Goal: Task Accomplishment & Management: Use online tool/utility

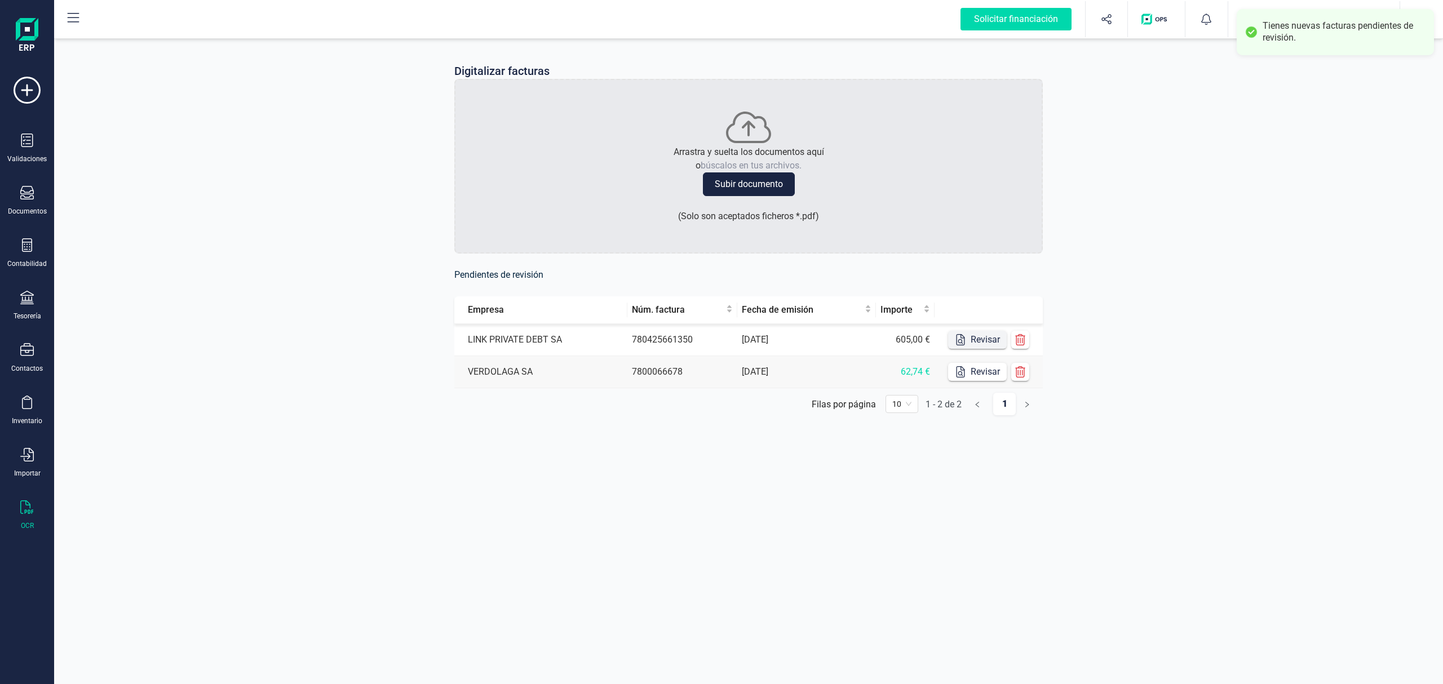
click at [978, 342] on button "Revisar" at bounding box center [977, 340] width 59 height 18
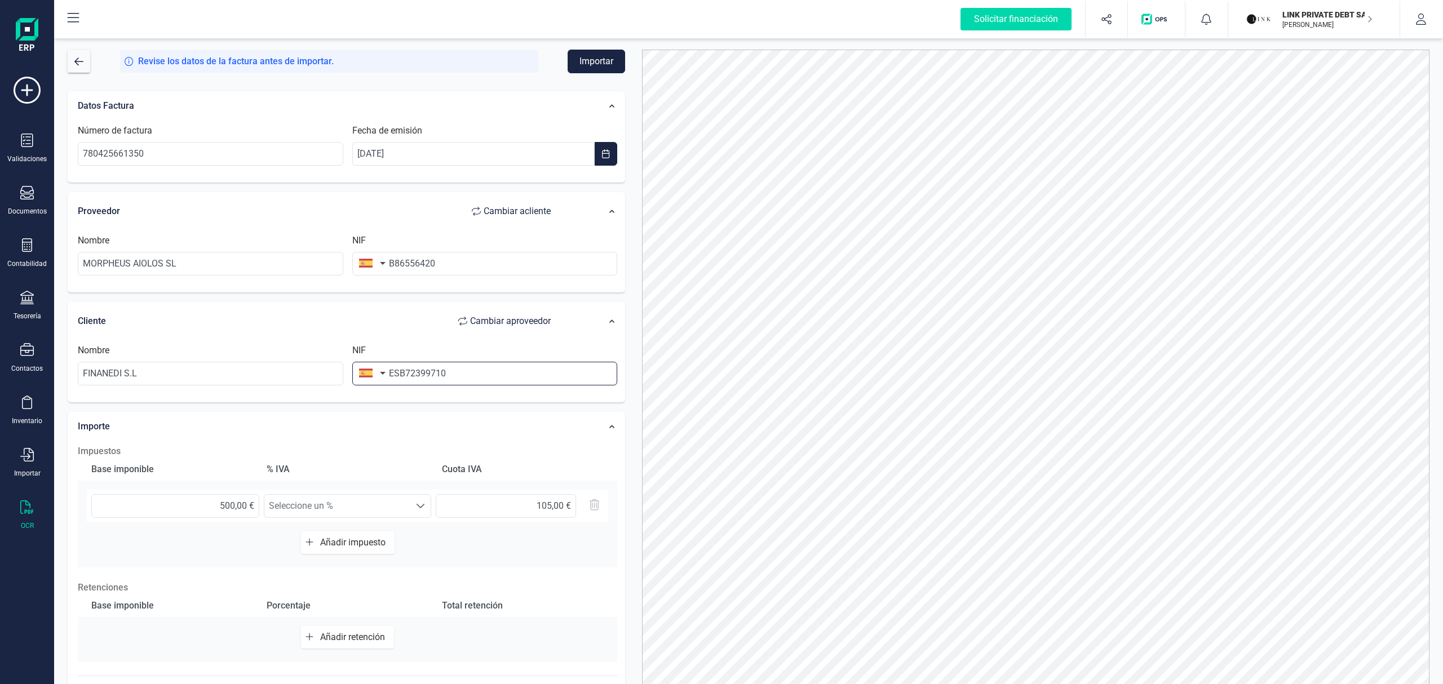
click at [398, 373] on input "ESB72399710" at bounding box center [485, 374] width 266 height 24
type input "B72399710"
click at [391, 110] on div "Datos Factura" at bounding box center [320, 106] width 496 height 25
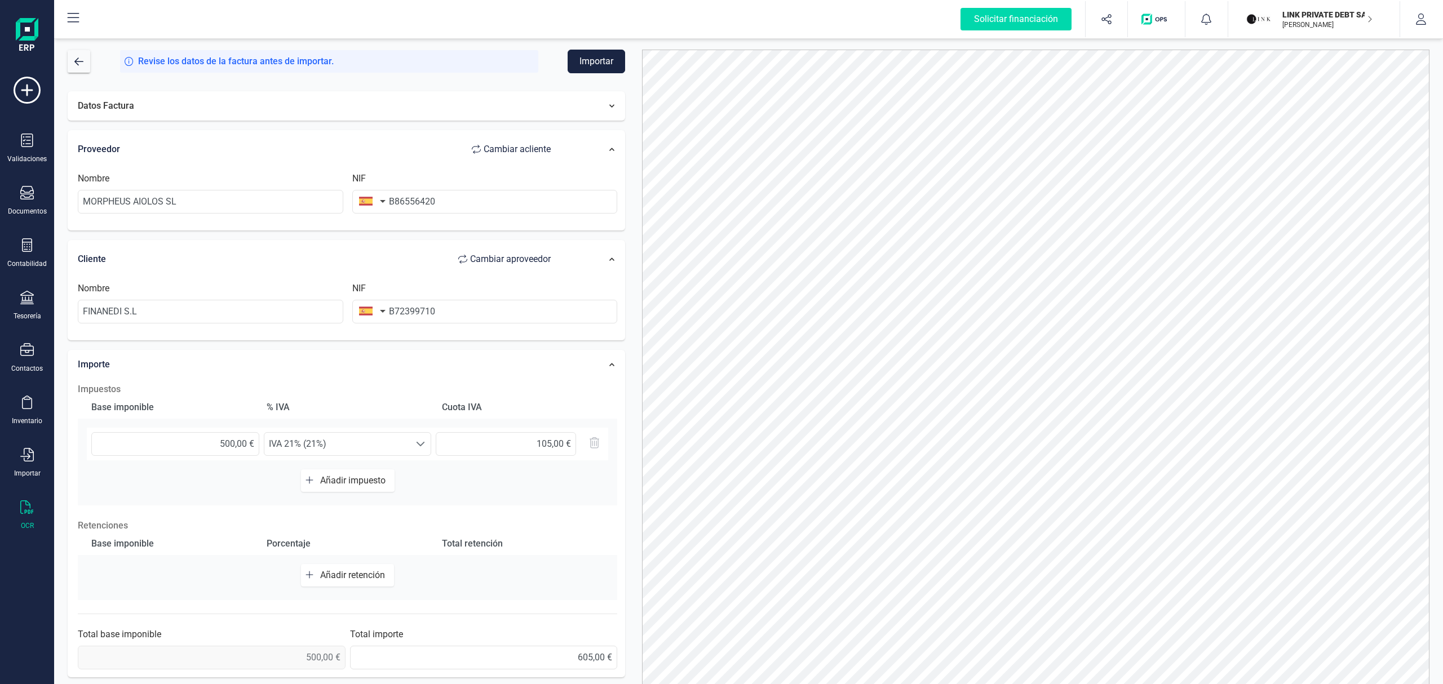
click at [394, 120] on div "Datos Factura" at bounding box center [347, 106] width 558 height 30
click at [395, 106] on div "Datos Factura" at bounding box center [320, 106] width 496 height 25
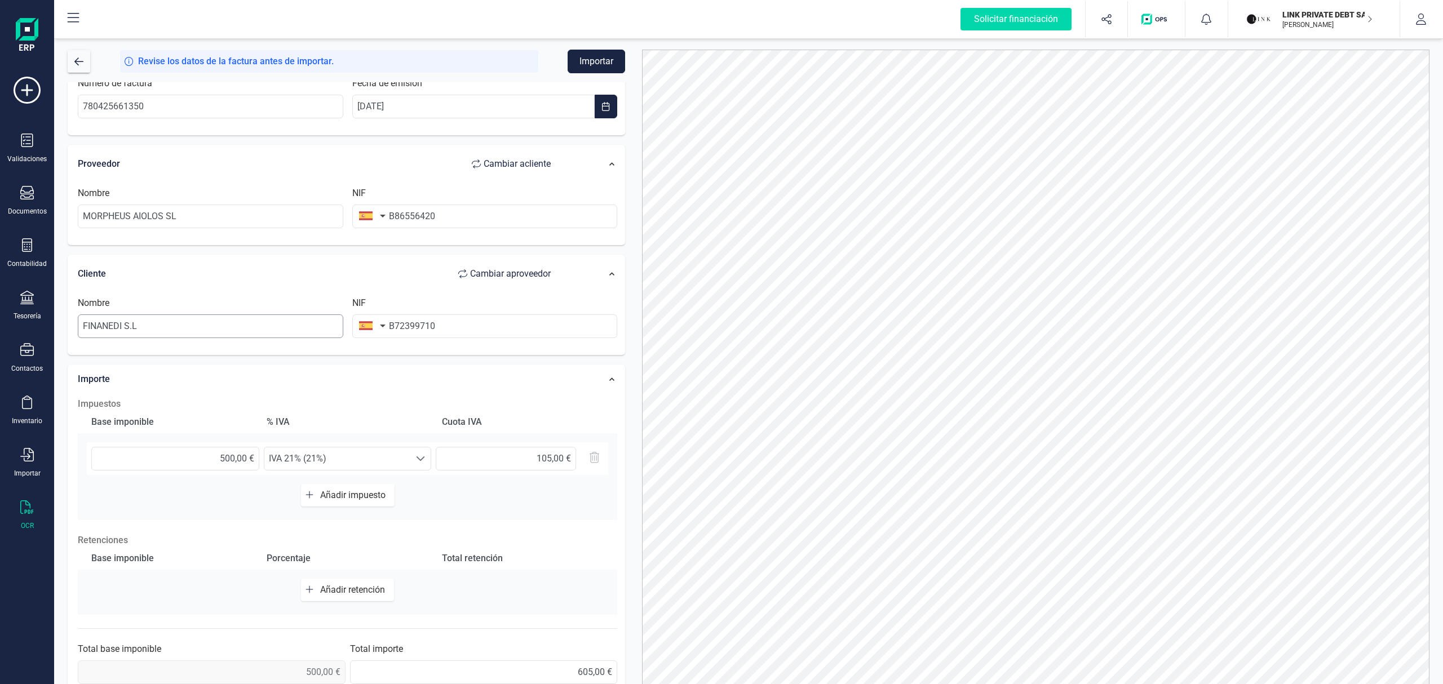
scroll to position [73, 0]
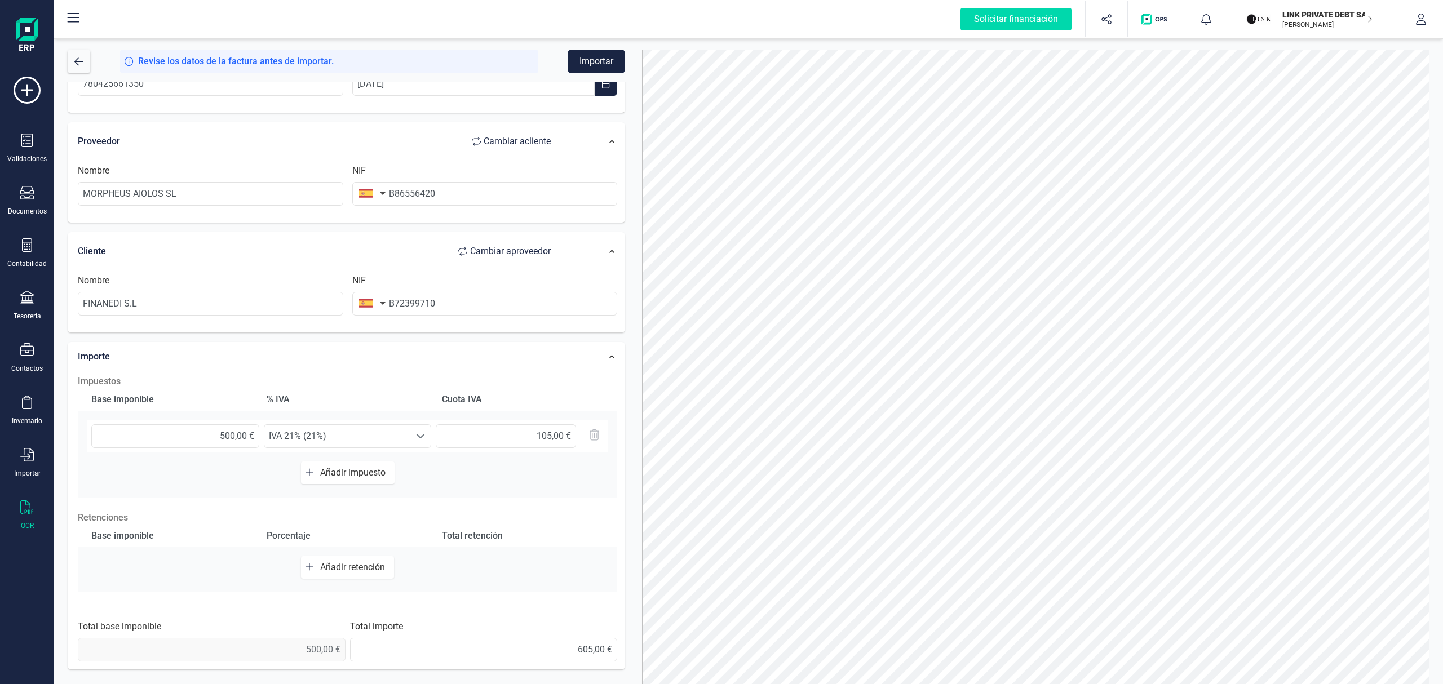
click at [595, 59] on button "Importar" at bounding box center [597, 62] width 58 height 24
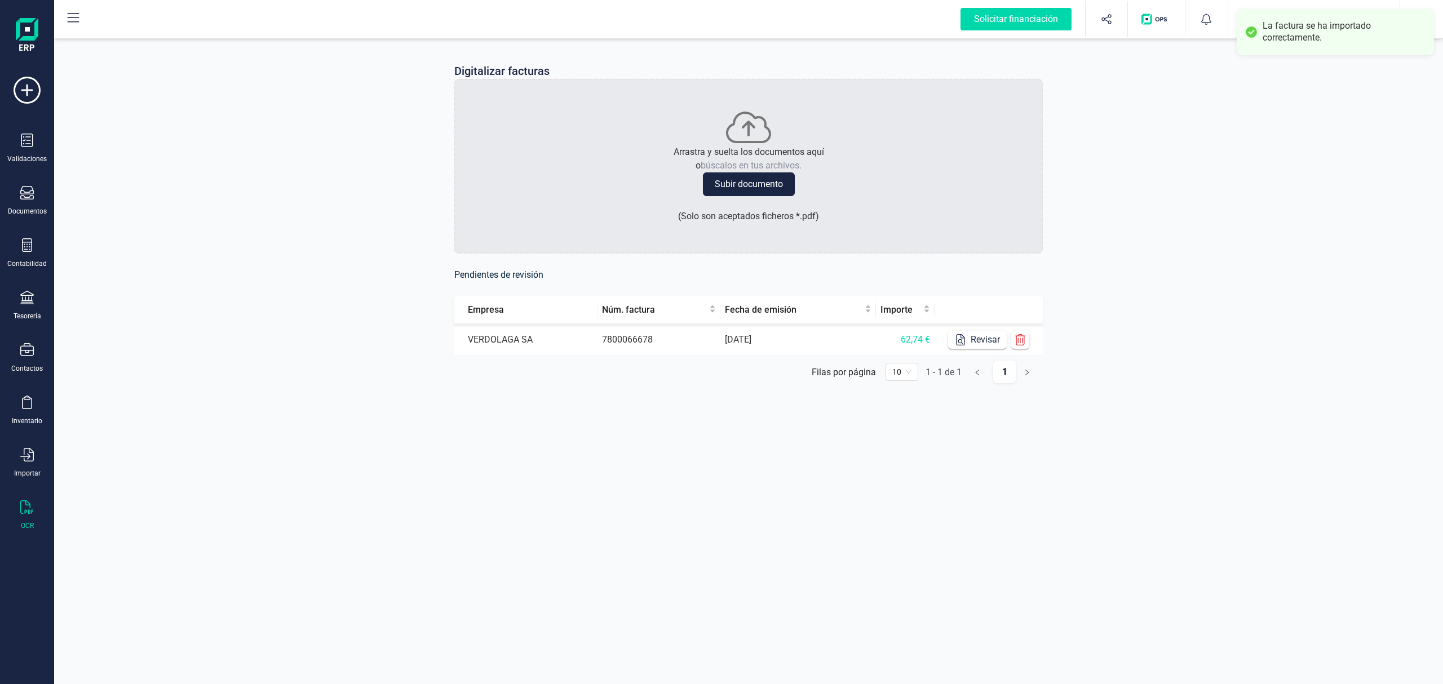
click at [1213, 163] on div "Digitalizar facturas Arrastra y suelta los documentos aquí o búscalos en tus ar…" at bounding box center [748, 232] width 1389 height 392
click at [1271, 36] on div "La factura se ha importado correctamente." at bounding box center [1344, 32] width 163 height 24
click at [1230, 147] on div "Digitalizar facturas Arrastra y suelta los documentos aquí o búscalos en tus ar…" at bounding box center [748, 232] width 1389 height 392
click at [1355, 237] on div "Digitalizar facturas Arrastra y suelta los documentos aquí o búscalos en tus ar…" at bounding box center [748, 232] width 1389 height 392
click at [1291, 16] on p "LINK PRIVATE DEBT SA" at bounding box center [1328, 14] width 90 height 11
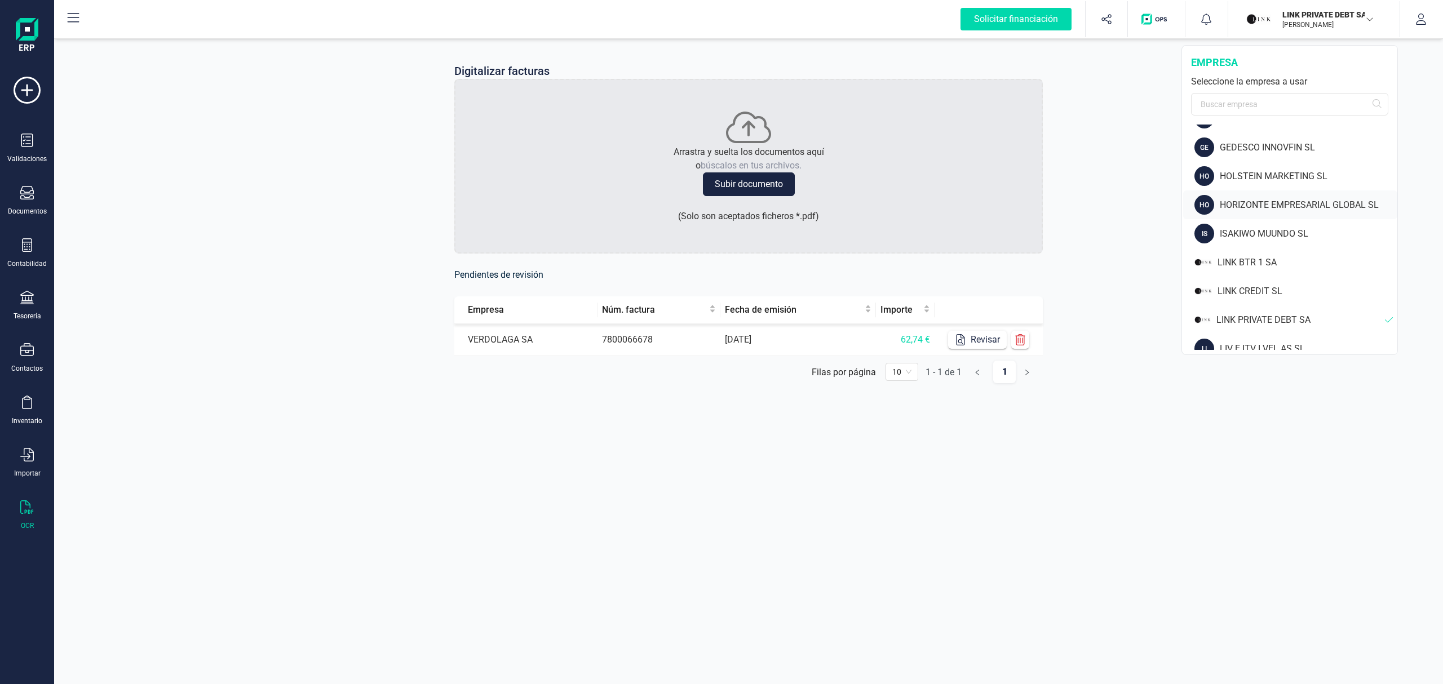
scroll to position [215, 0]
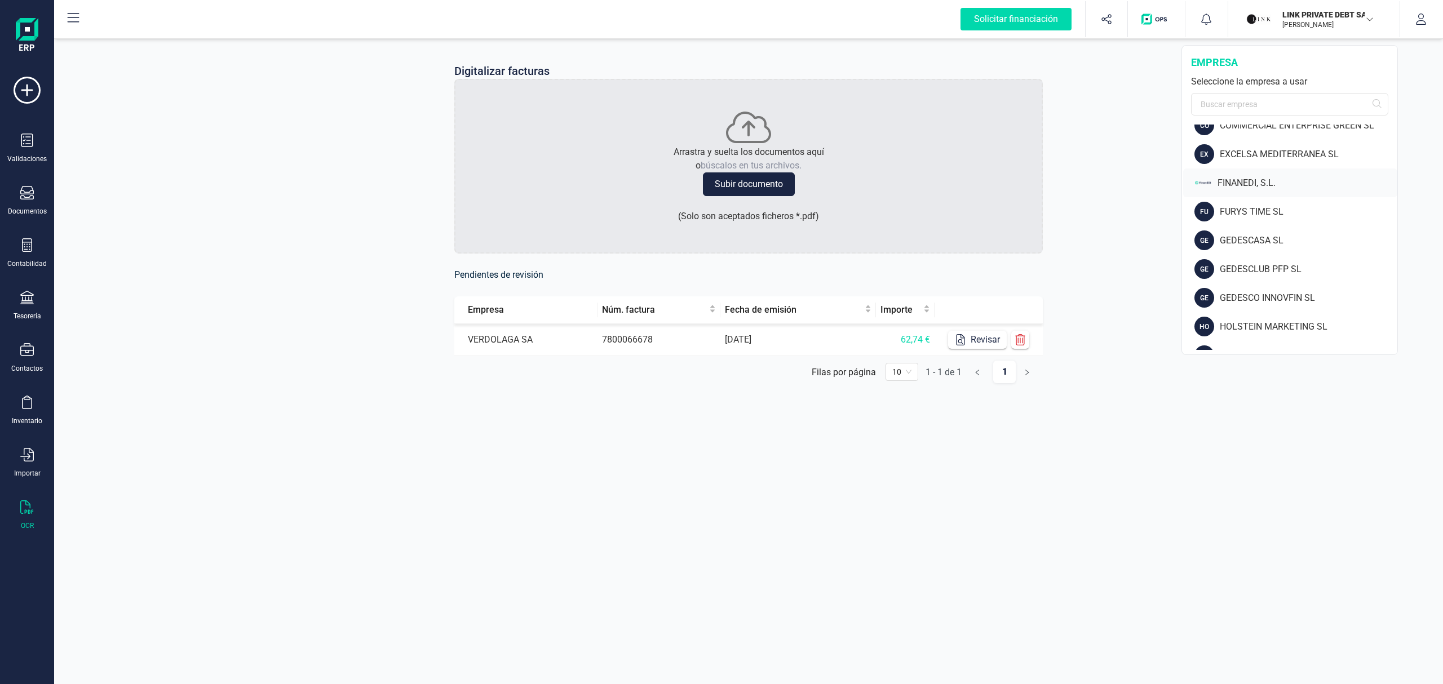
click at [1255, 178] on div "FINANEDI, S.L." at bounding box center [1308, 183] width 180 height 14
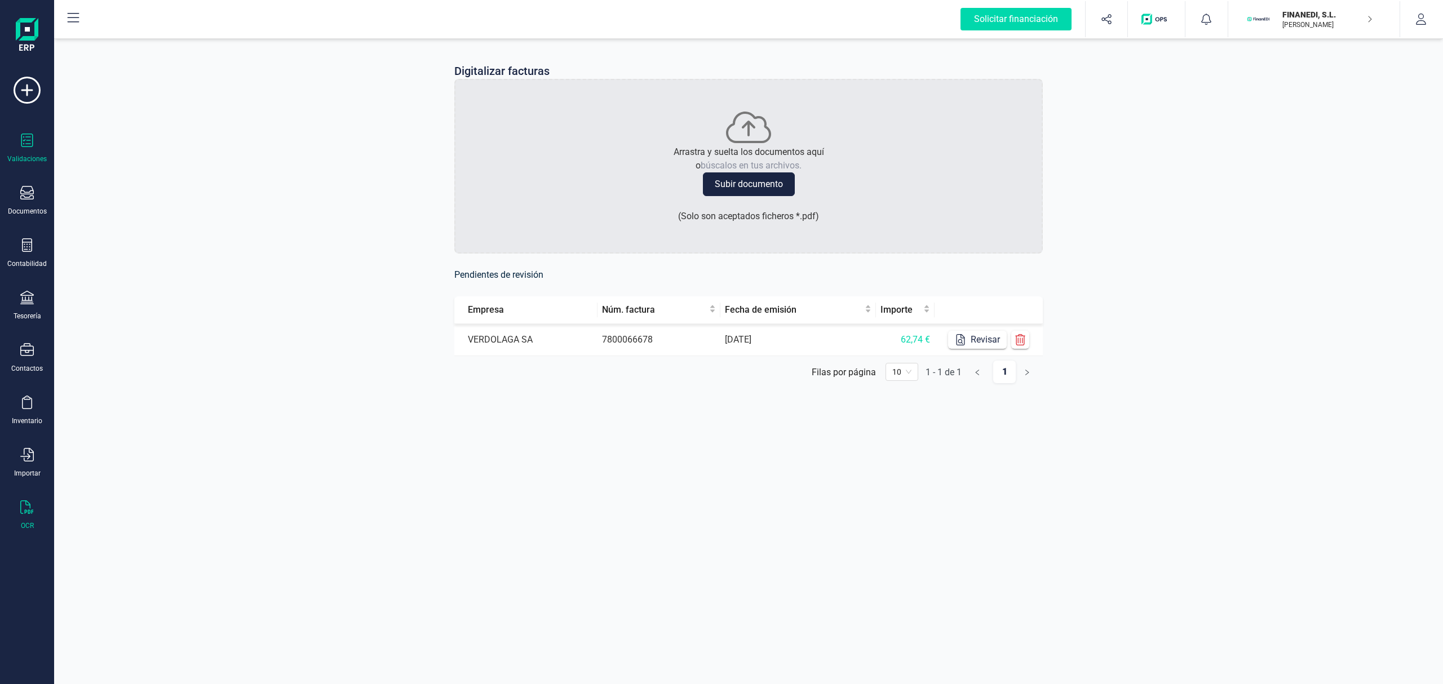
click at [24, 152] on div "Validaciones" at bounding box center [27, 149] width 45 height 30
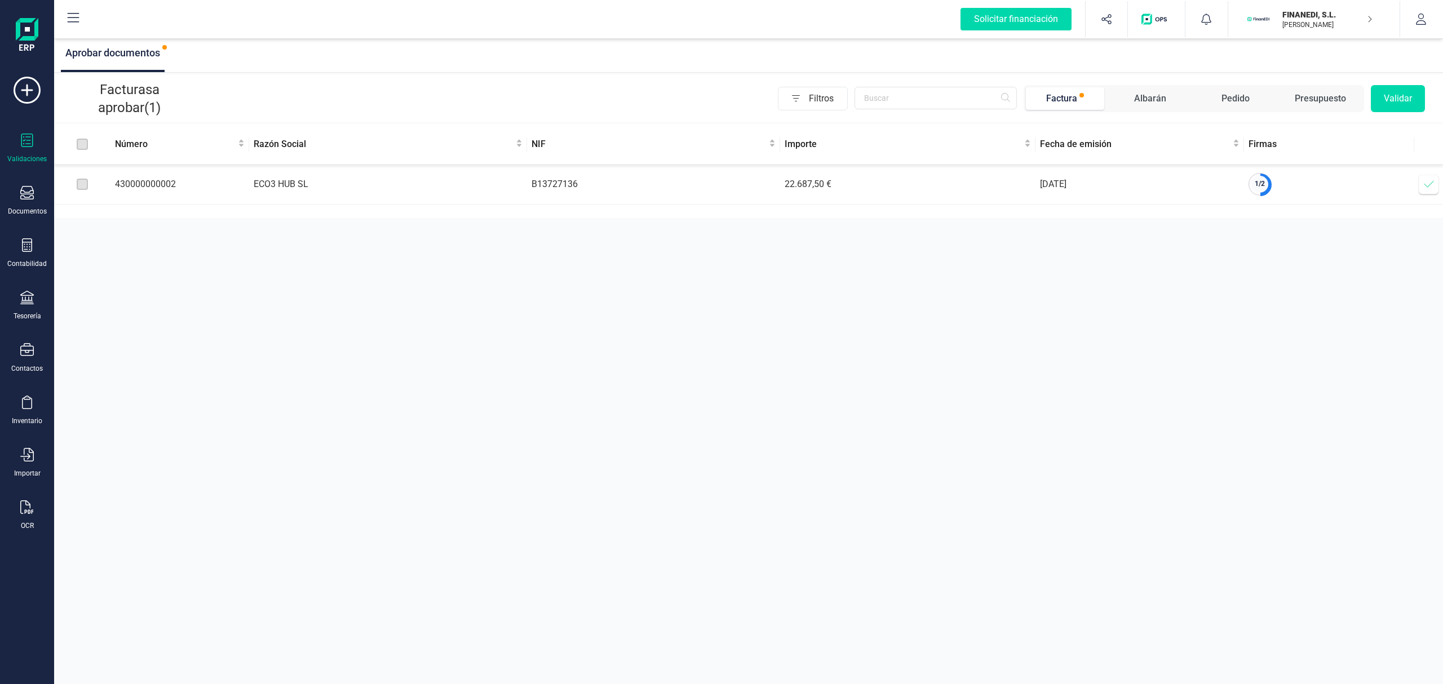
click at [578, 195] on tr "430000000002 ECO3 HUB SL B13727136 22.687,50 € [DATE] 1 / 2 Verificar factura" at bounding box center [748, 185] width 1389 height 40
click at [733, 331] on div "Aprobar documentos Facturas a aprobar (1) Filtros Factura Albarán Pedido Presup…" at bounding box center [748, 342] width 1389 height 684
drag, startPoint x: 864, startPoint y: 193, endPoint x: 930, endPoint y: 245, distance: 84.4
click at [919, 203] on td "22.687,50 €" at bounding box center [907, 185] width 255 height 40
click at [929, 256] on div "Aprobar documentos Facturas a aprobar (1) Filtros Factura Albarán Pedido Presup…" at bounding box center [748, 342] width 1389 height 684
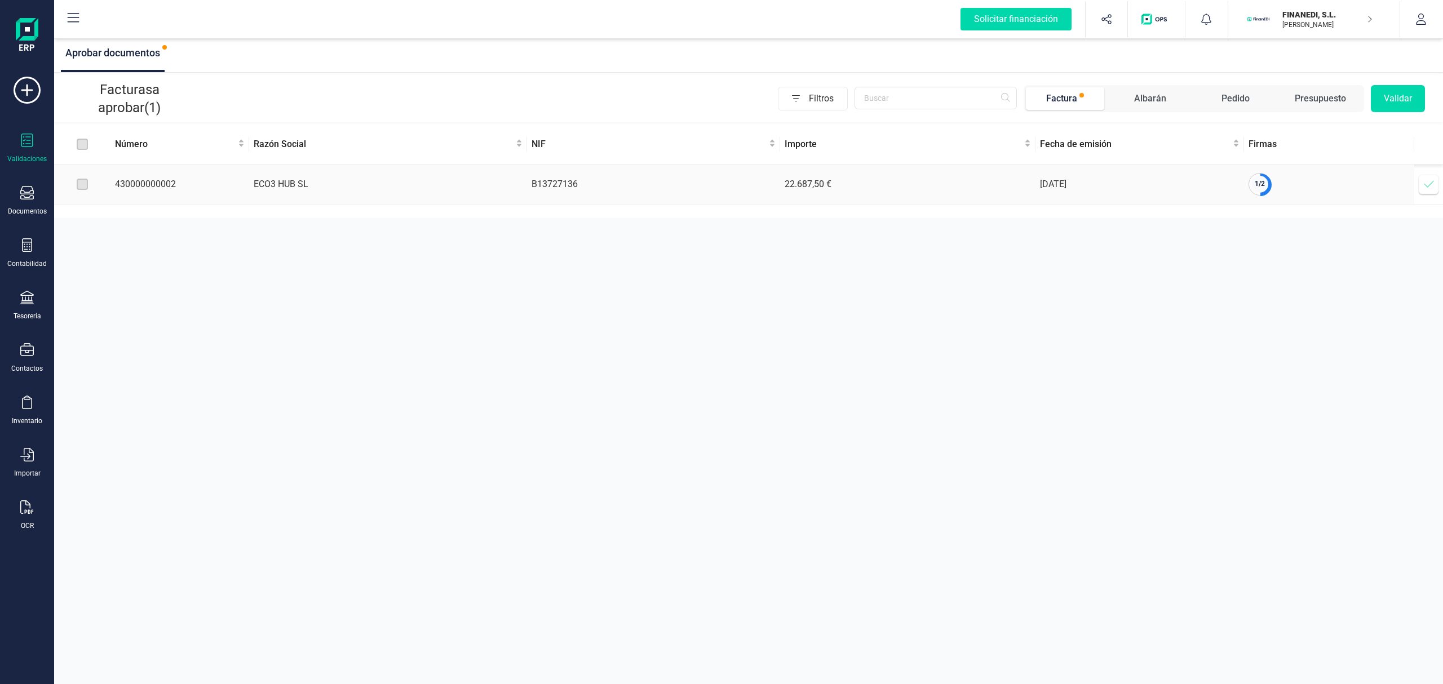
drag, startPoint x: 1072, startPoint y: 167, endPoint x: 1278, endPoint y: 209, distance: 209.4
click at [1213, 187] on td "[DATE]" at bounding box center [1140, 185] width 209 height 40
drag, startPoint x: 1293, startPoint y: 294, endPoint x: 1380, endPoint y: 191, distance: 134.8
click at [1293, 289] on div "Aprobar documentos Facturas a aprobar (1) Filtros Factura Albarán Pedido Presup…" at bounding box center [748, 342] width 1389 height 684
click at [1421, 188] on span at bounding box center [1429, 184] width 23 height 23
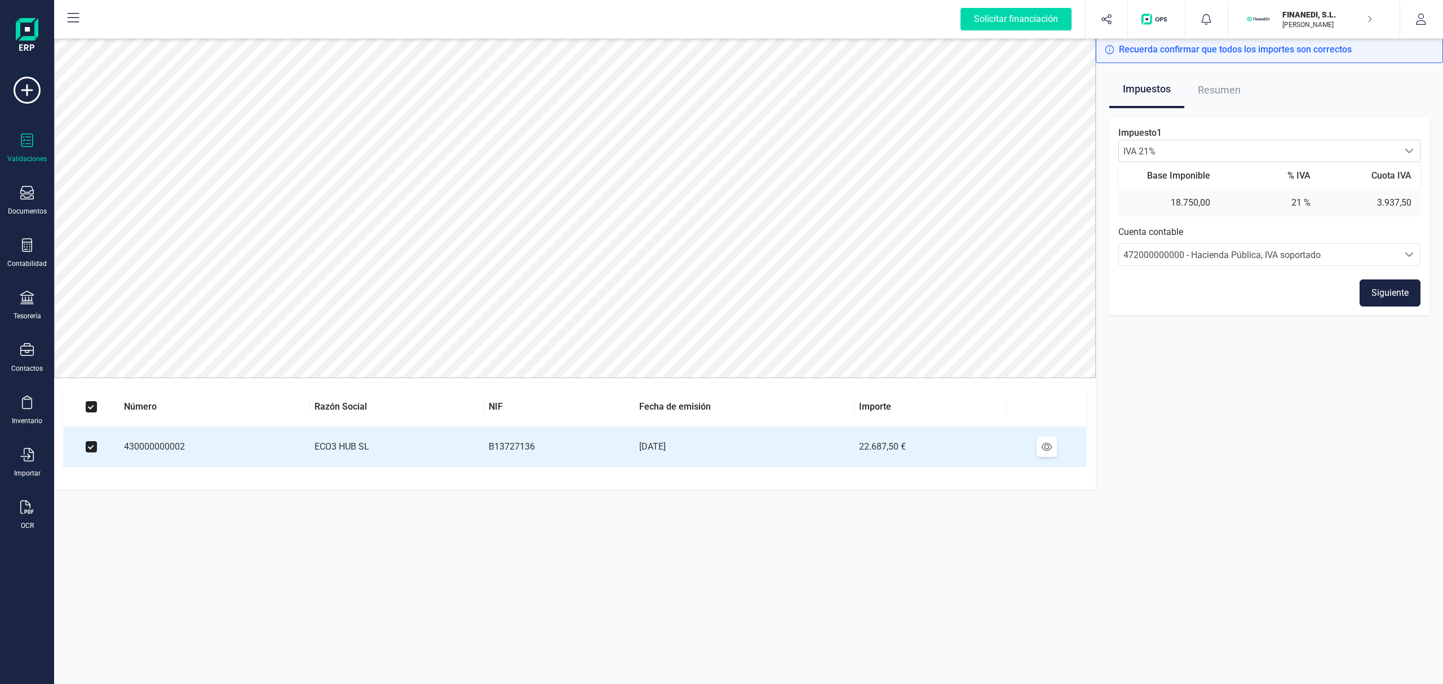
click at [1369, 294] on button "Siguiente" at bounding box center [1390, 293] width 61 height 27
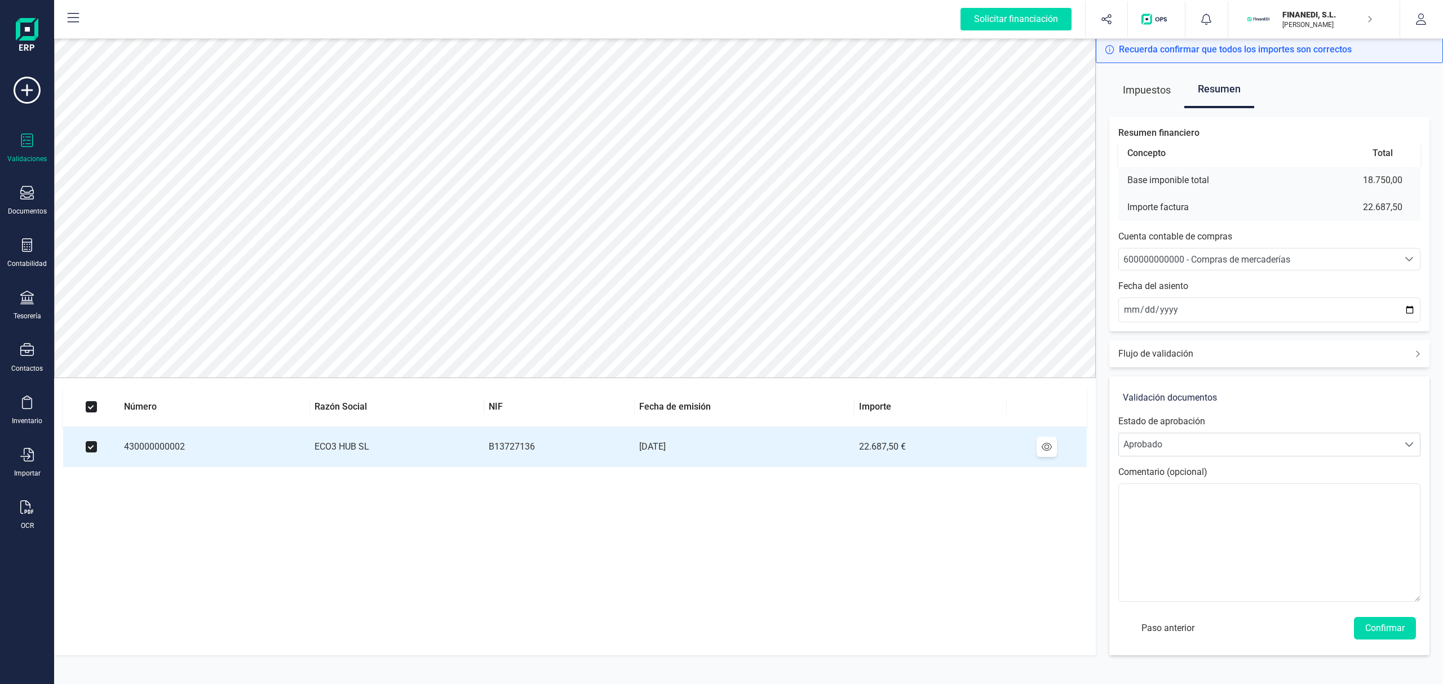
click at [1213, 259] on span "600000000000 - Compras de mercaderías" at bounding box center [1207, 259] width 167 height 11
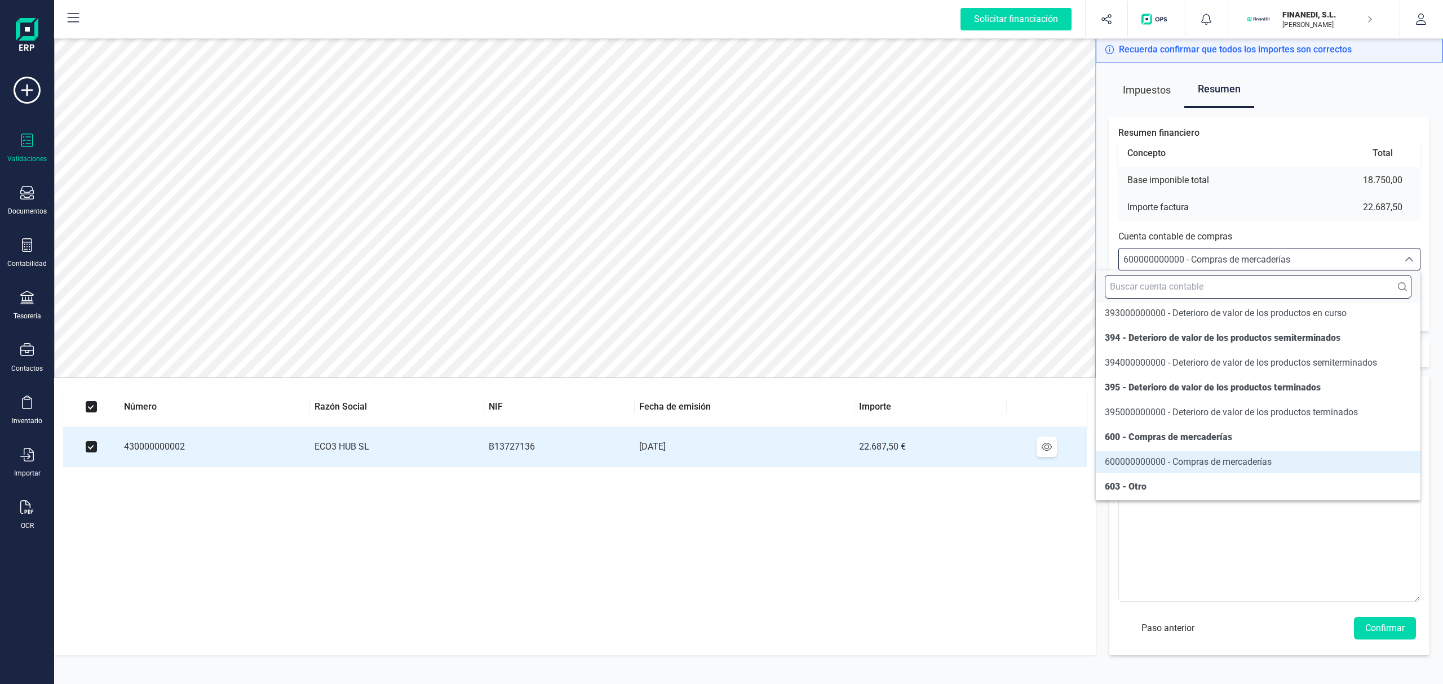
click at [1209, 294] on input "text" at bounding box center [1258, 287] width 307 height 24
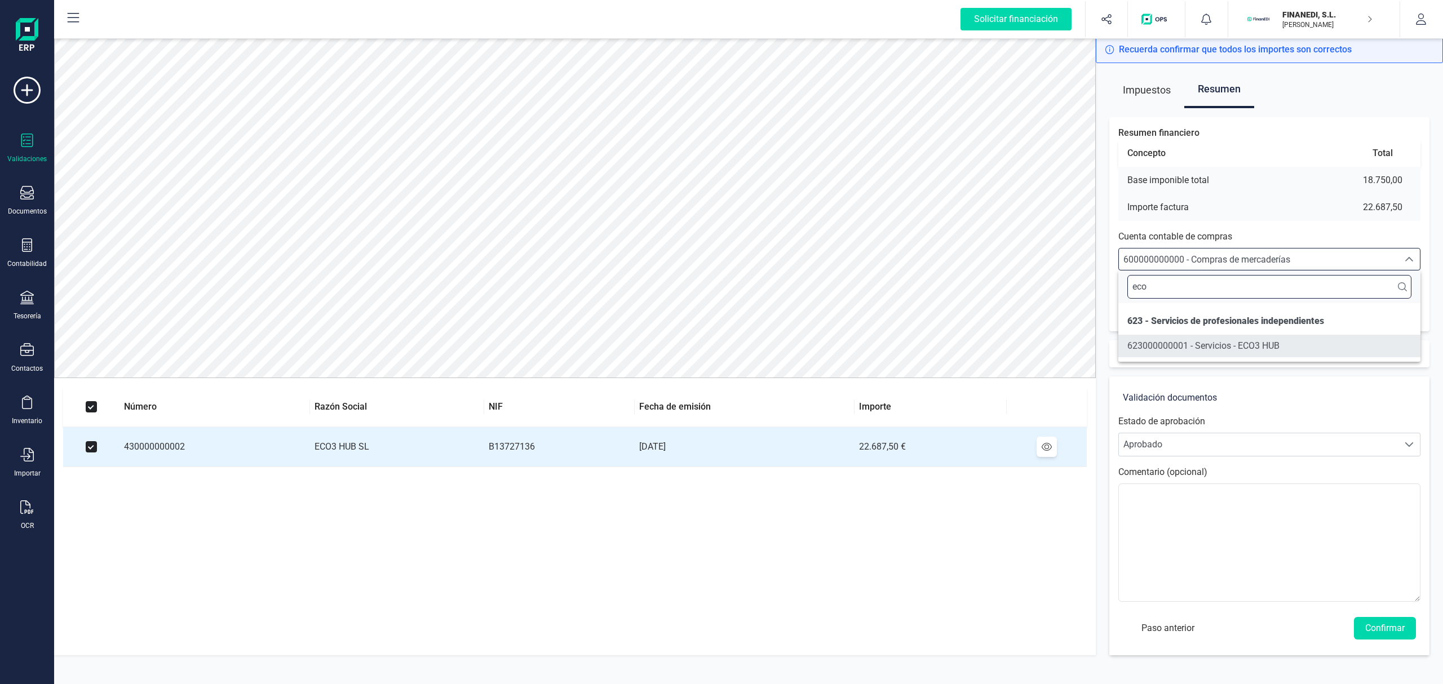
type input "eco"
click at [1226, 348] on span "623000000001 - Servicios - ECO3 HUB" at bounding box center [1204, 346] width 152 height 11
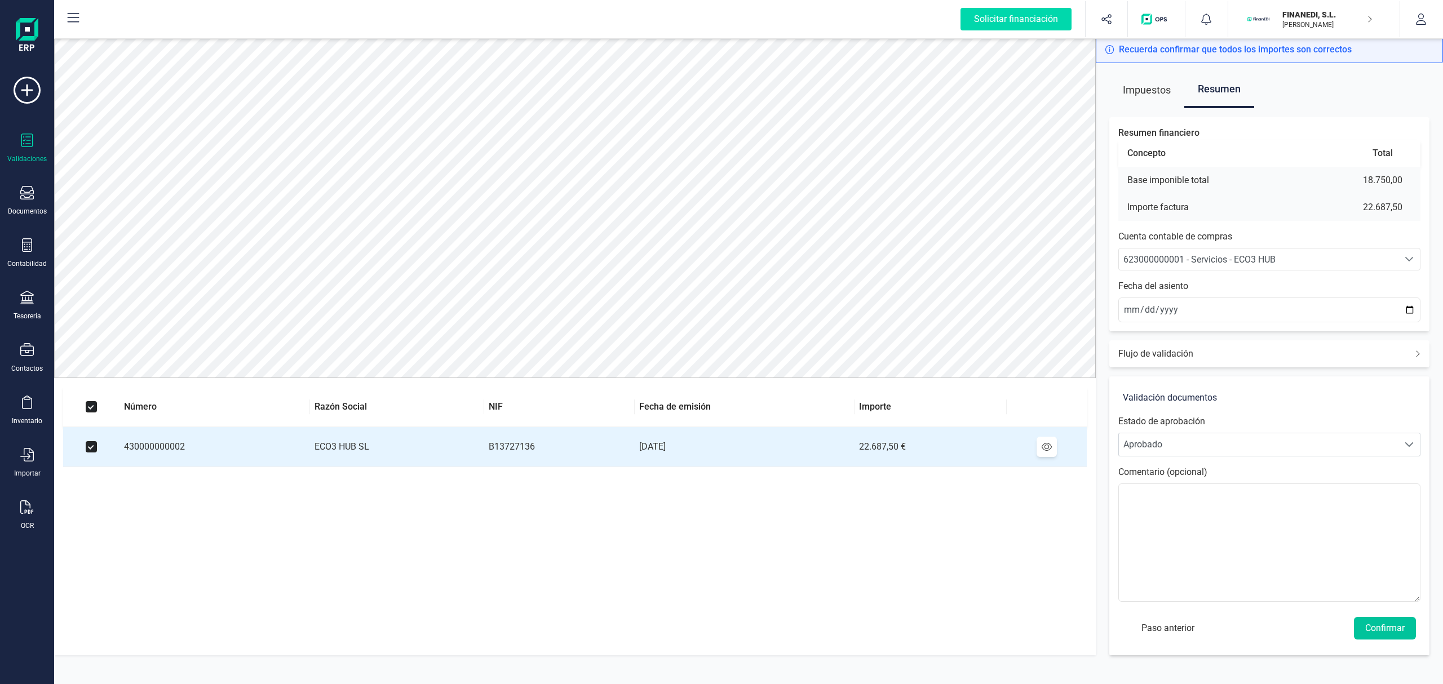
click at [1383, 630] on button "Confirmar" at bounding box center [1385, 628] width 62 height 23
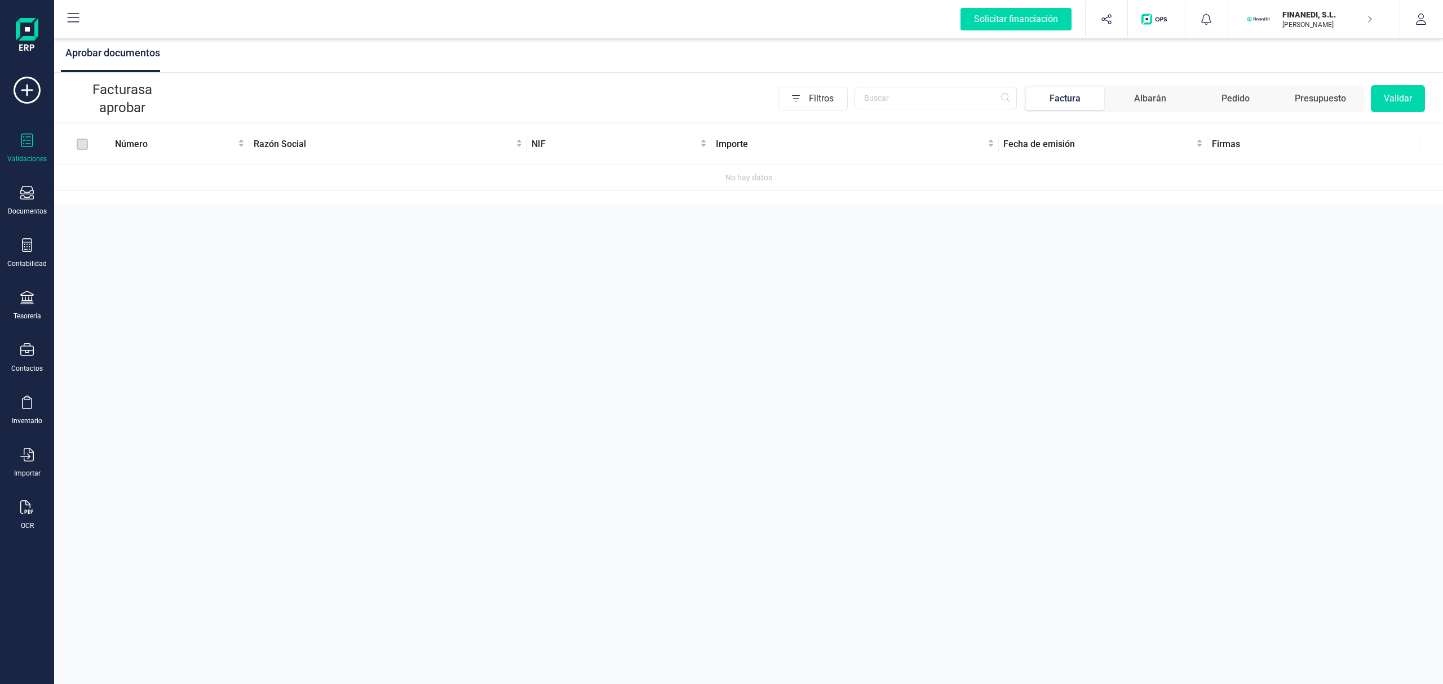
click at [770, 240] on div "Aprobar documentos Facturas a aprobar Filtros Factura Albarán Pedido Presupuest…" at bounding box center [748, 342] width 1389 height 684
click at [19, 187] on div "Documentos" at bounding box center [27, 201] width 45 height 30
click at [307, 235] on div "Aprobar documentos Facturas a aprobar Filtros Factura Albarán Pedido Presupuest…" at bounding box center [748, 342] width 1389 height 684
drag, startPoint x: 182, startPoint y: 100, endPoint x: 93, endPoint y: 62, distance: 96.5
click at [93, 62] on div "Aprobar documentos Facturas a aprobar Filtros Factura Albarán Pedido Presupuest…" at bounding box center [748, 120] width 1389 height 169
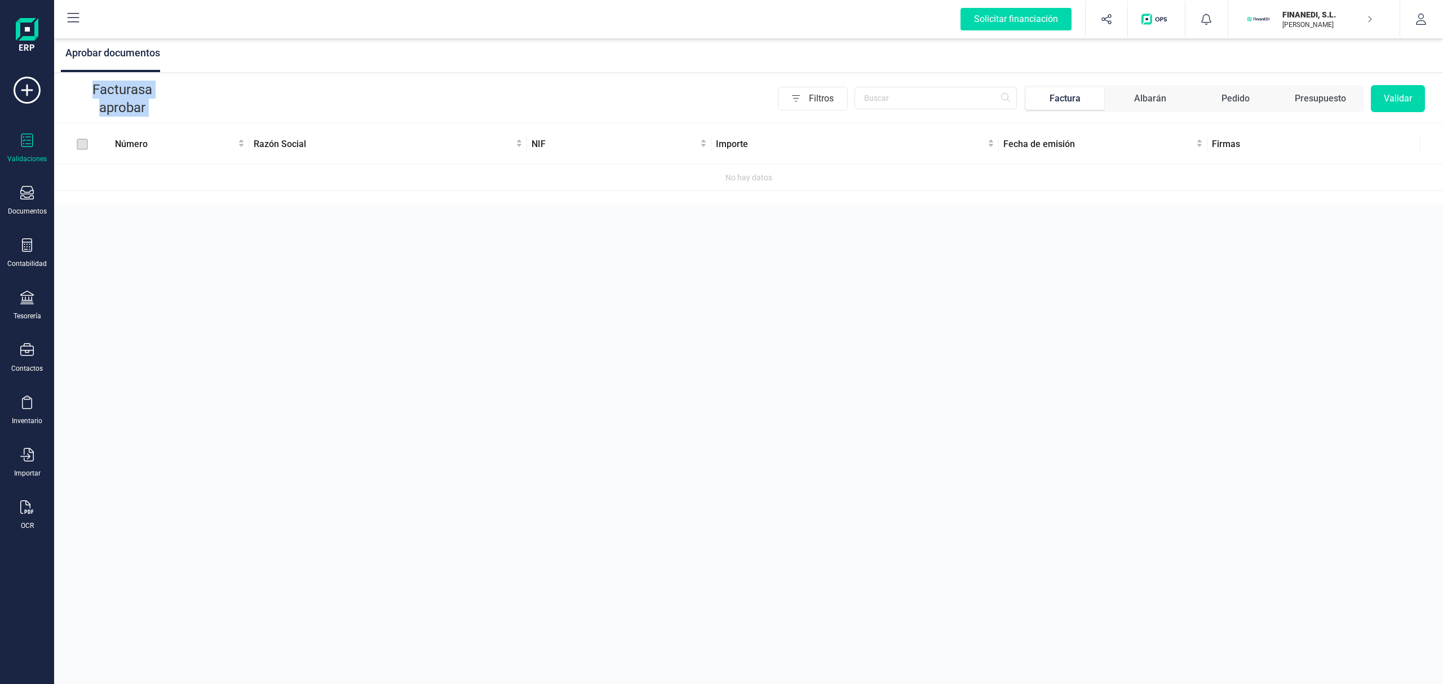
click at [206, 107] on div "Filtros Factura Albarán Pedido Presupuesto Validar" at bounding box center [802, 98] width 1248 height 27
click at [868, 393] on div "Aprobar documentos Facturas a aprobar Filtros Factura Albarán Pedido Presupuest…" at bounding box center [748, 342] width 1389 height 684
click at [677, 309] on div "Aprobar documentos Facturas a aprobar Filtros Factura Albarán Pedido Presupuest…" at bounding box center [748, 342] width 1389 height 684
click at [624, 104] on div "Filtros Factura Albarán Pedido Presupuesto Validar" at bounding box center [802, 98] width 1248 height 27
click at [28, 253] on div at bounding box center [27, 246] width 14 height 16
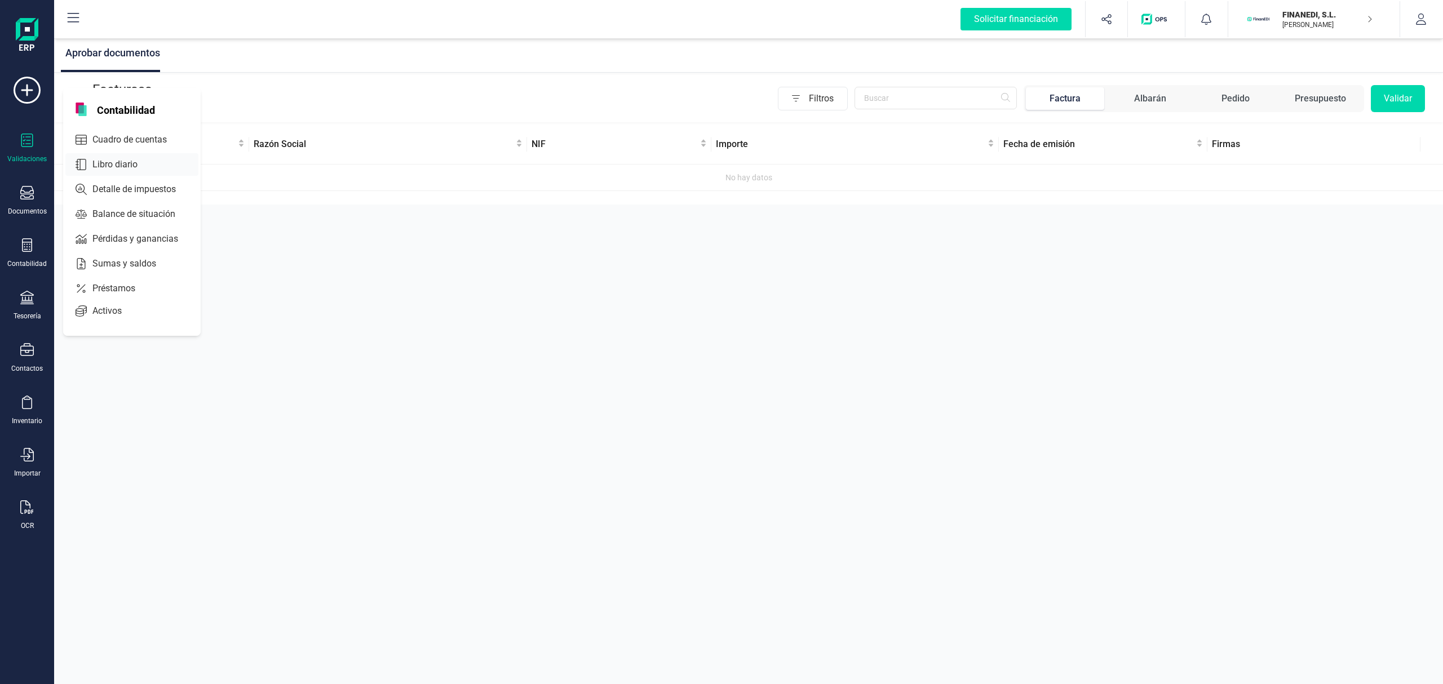
click at [122, 174] on div "Libro diario" at bounding box center [131, 164] width 133 height 23
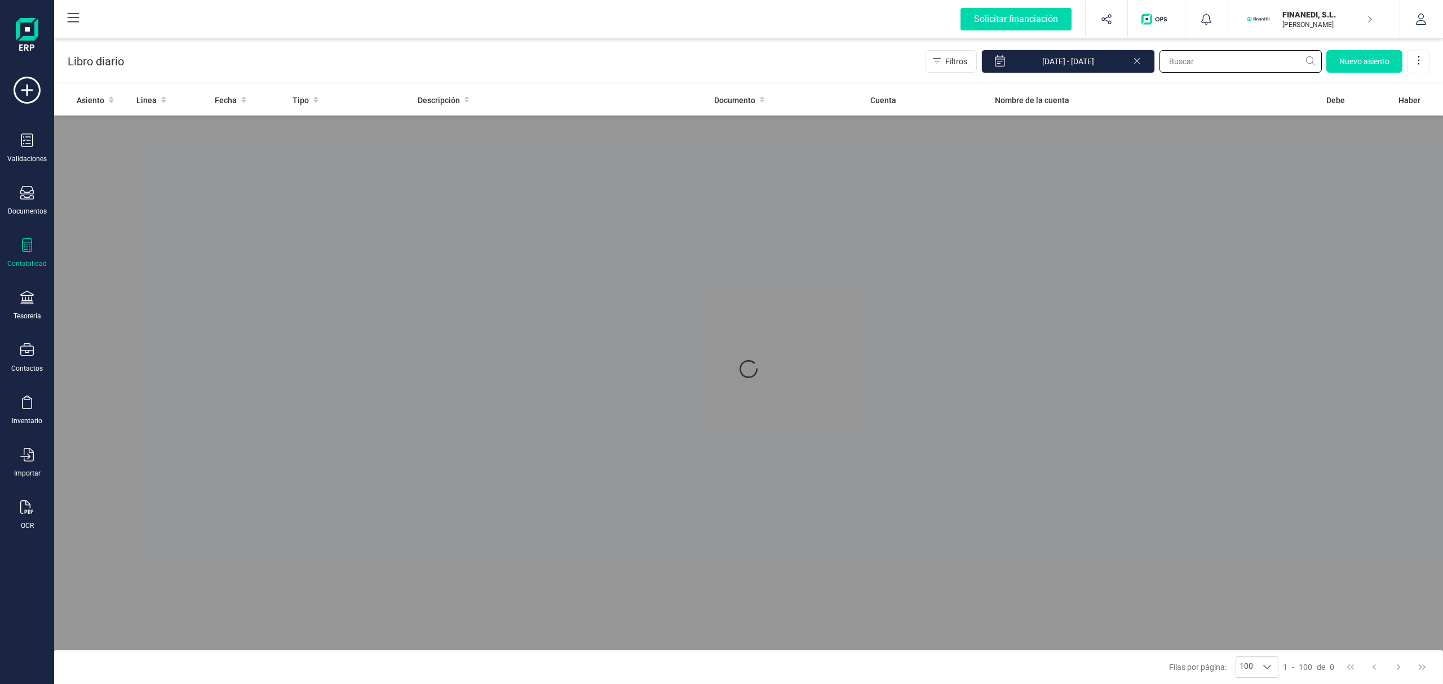
click at [1243, 53] on input "text" at bounding box center [1241, 61] width 162 height 23
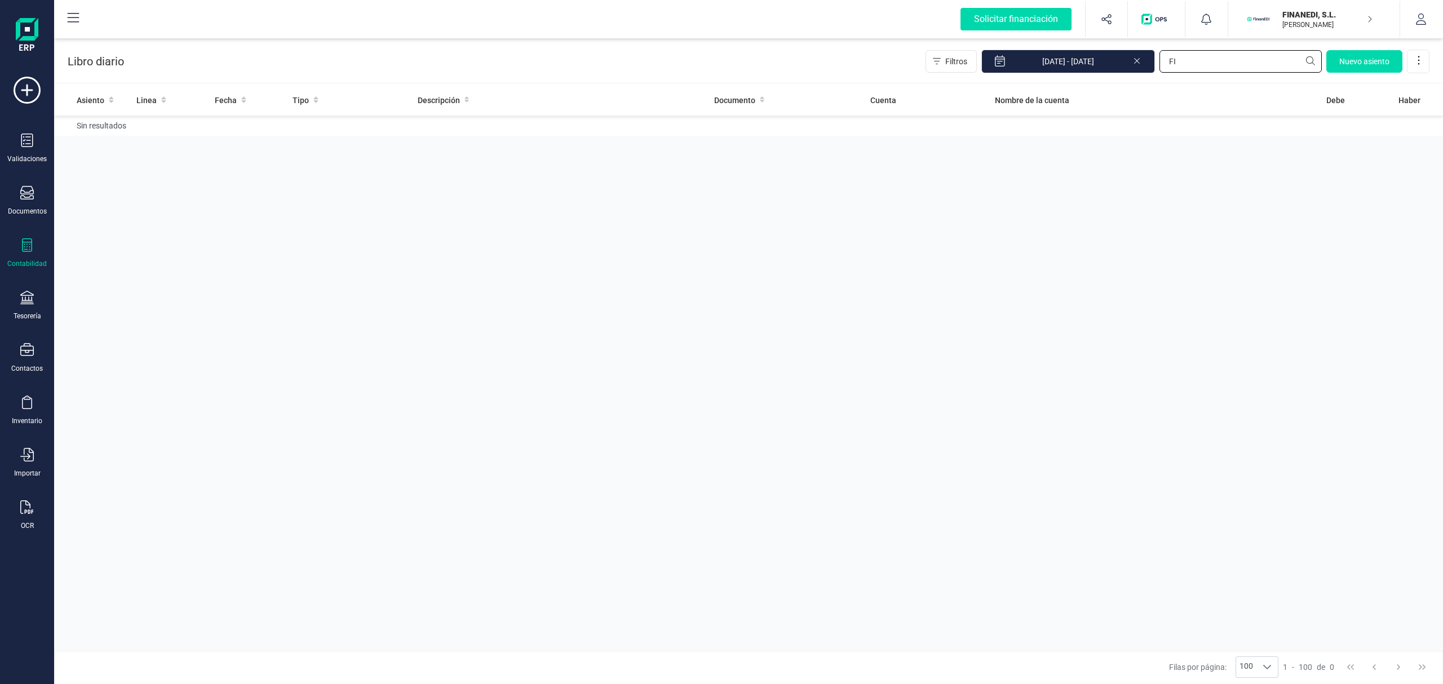
type input "F"
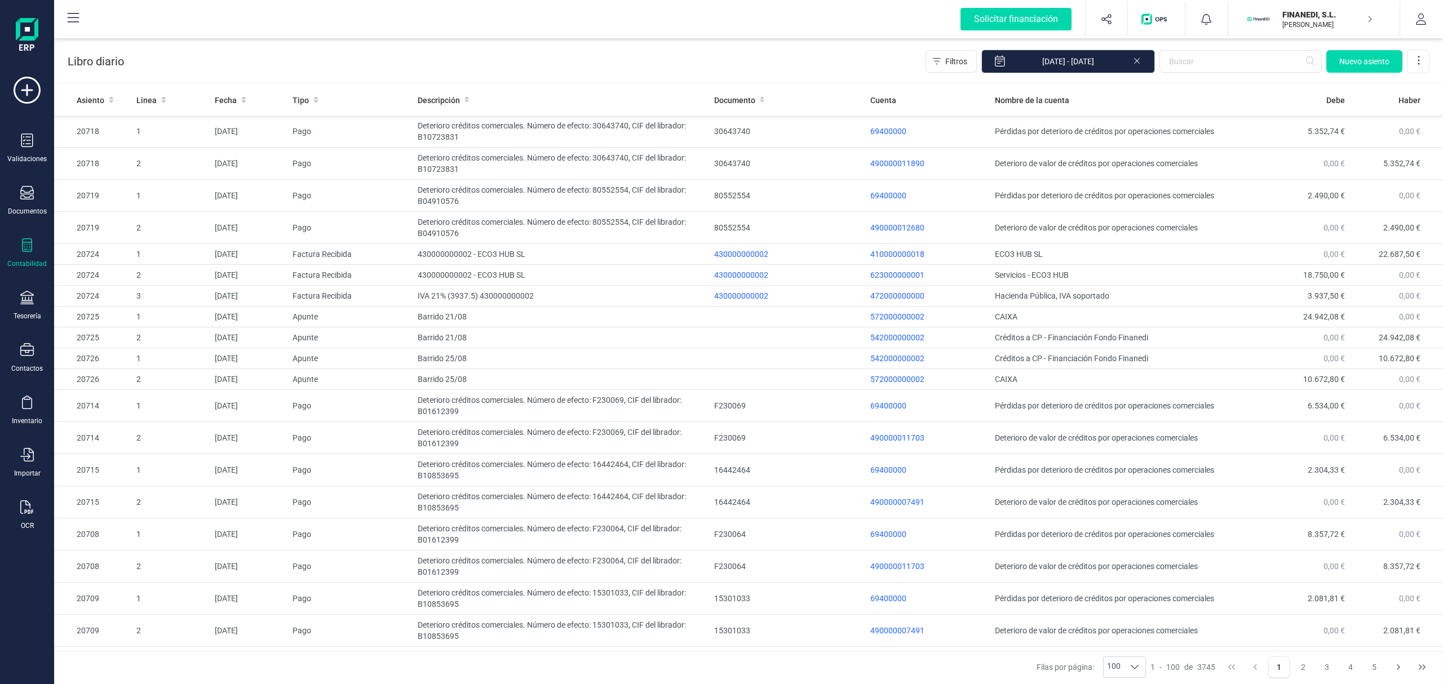
click at [10, 250] on div "Contabilidad" at bounding box center [27, 253] width 45 height 30
click at [131, 131] on div "Cuadro de cuentas" at bounding box center [131, 140] width 133 height 23
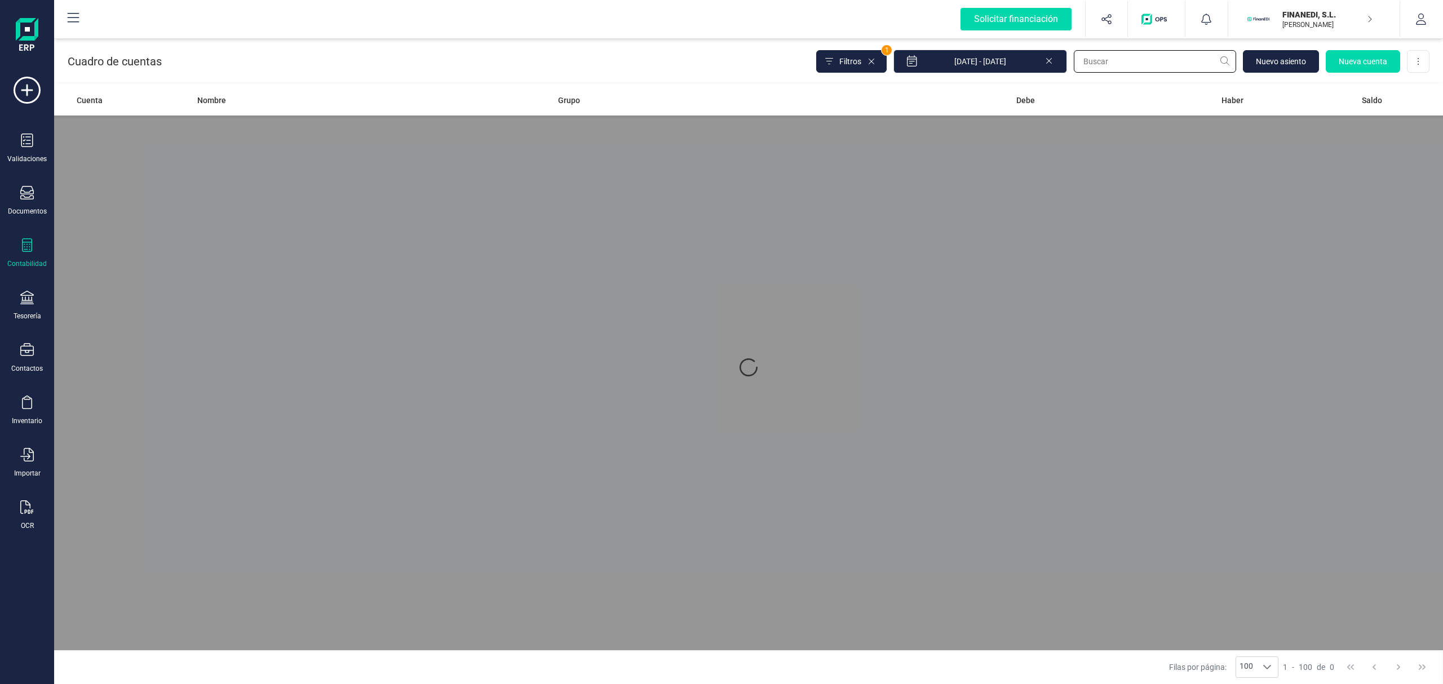
click at [1157, 59] on input "text" at bounding box center [1155, 61] width 162 height 23
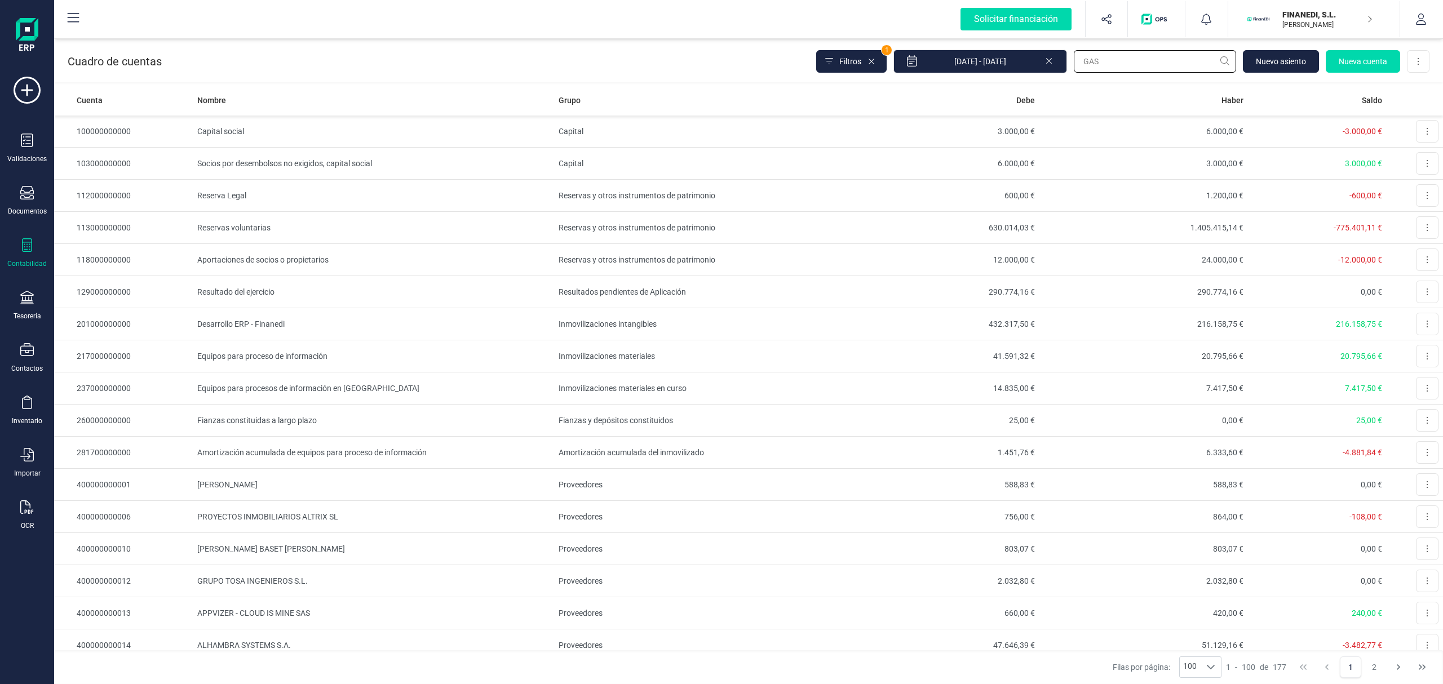
click at [1142, 61] on input "GAS" at bounding box center [1155, 61] width 162 height 23
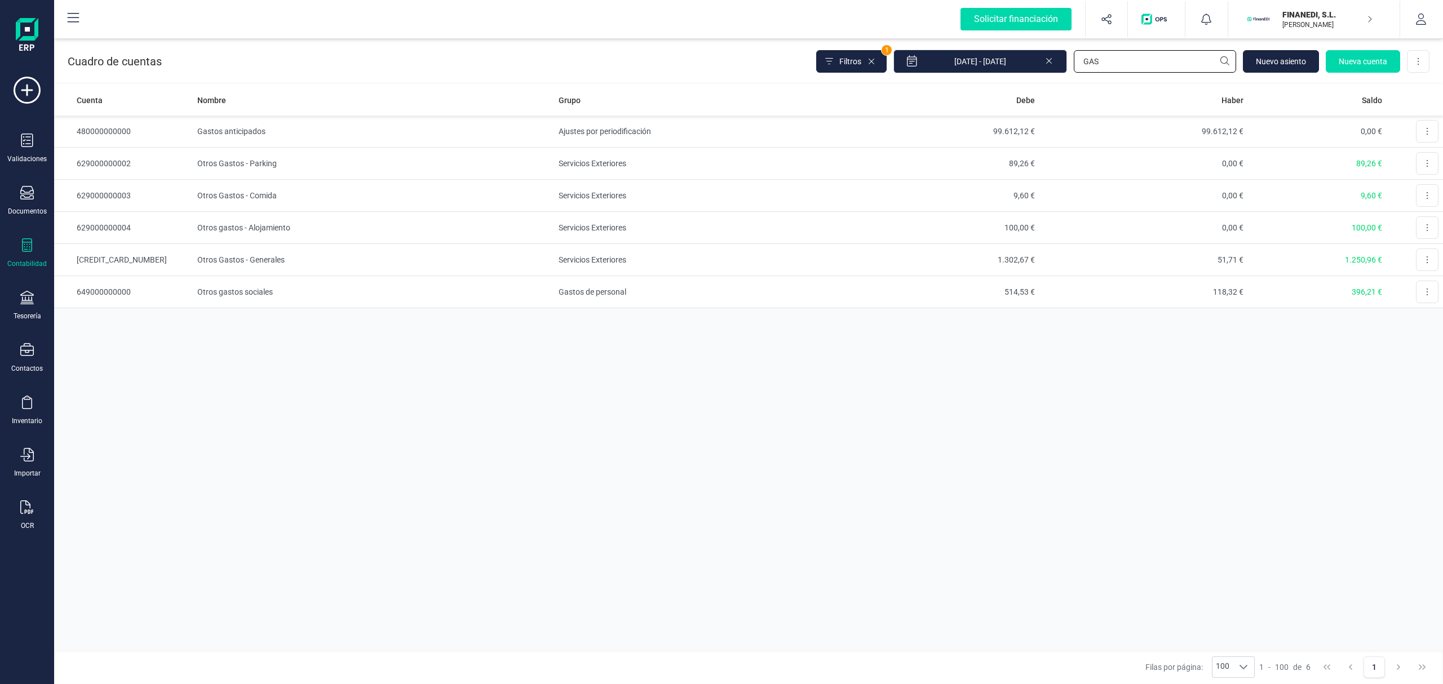
click at [1102, 66] on input "GAS" at bounding box center [1155, 61] width 162 height 23
type input "GAS"
click at [1049, 61] on icon at bounding box center [1049, 61] width 6 height 6
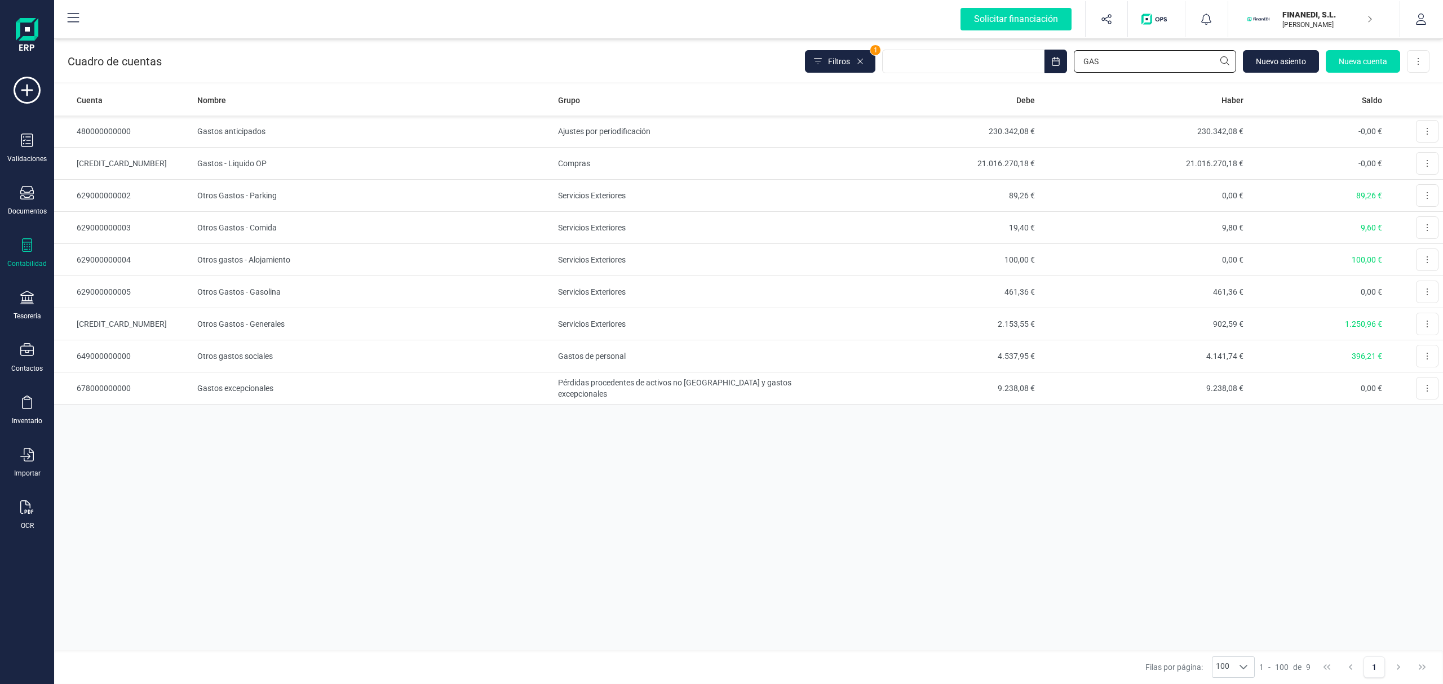
click at [1103, 64] on input "GAS" at bounding box center [1155, 61] width 162 height 23
click at [1121, 53] on input "GAS" at bounding box center [1155, 61] width 162 height 23
type input "G"
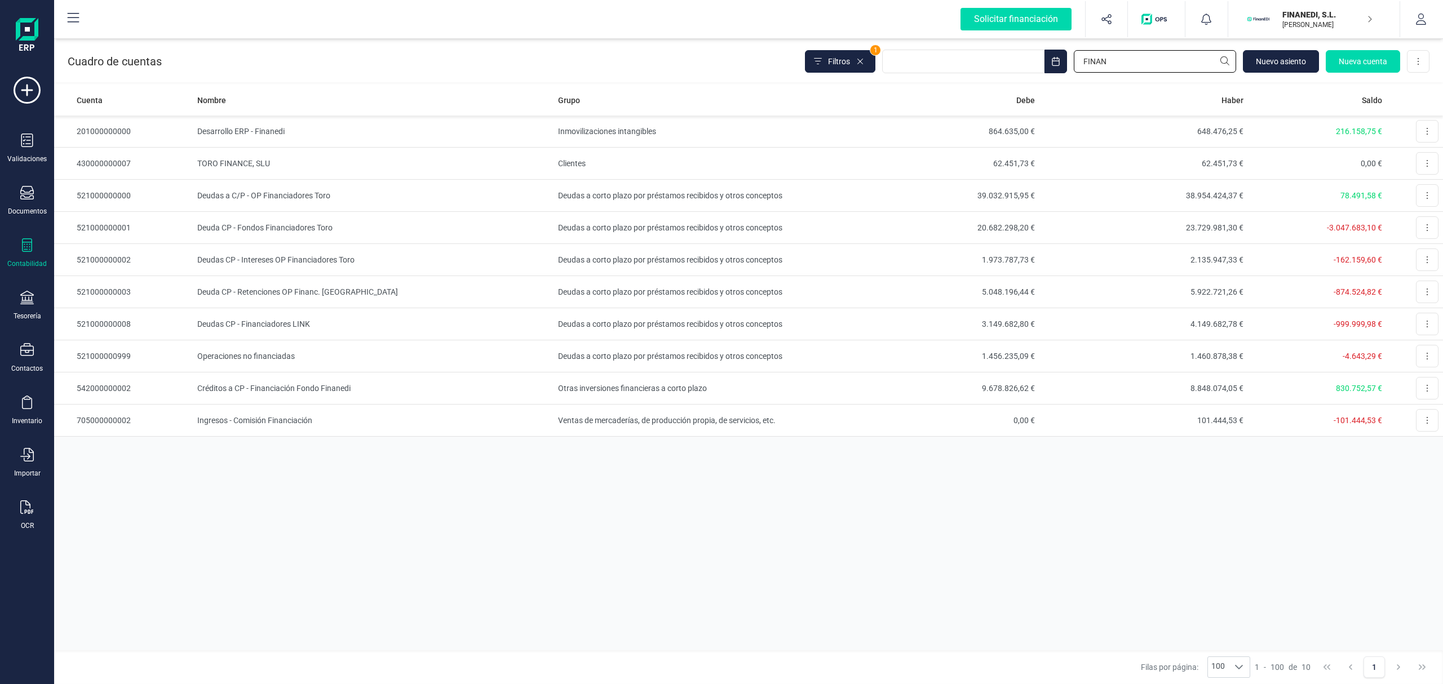
click at [1107, 60] on input "FINAN" at bounding box center [1155, 61] width 162 height 23
drag, startPoint x: 1114, startPoint y: 60, endPoint x: 1020, endPoint y: 64, distance: 93.7
click at [1020, 64] on div "Filtros 1 FINAN [GEOGRAPHIC_DATA] Nueva cuenta Descargar Excel" at bounding box center [1117, 62] width 625 height 24
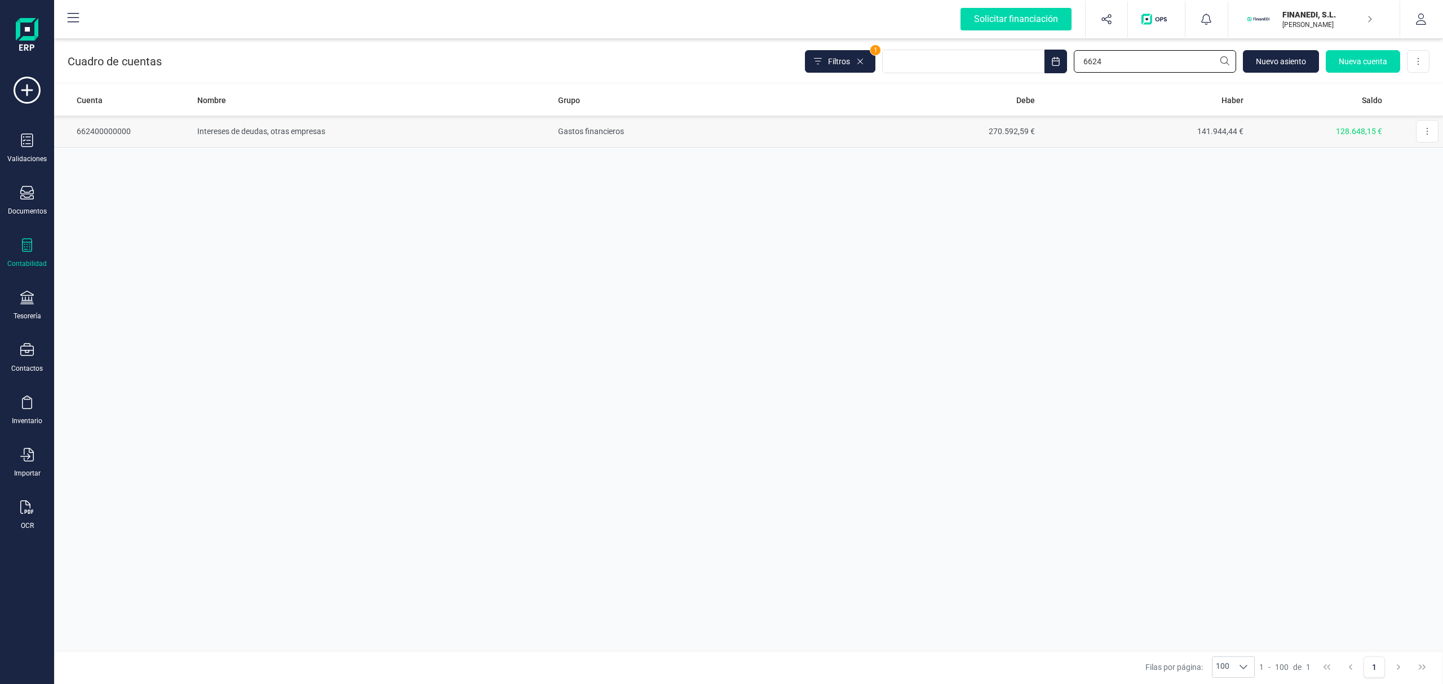
type input "6624"
click at [537, 127] on td "Intereses de deudas, otras empresas" at bounding box center [373, 132] width 361 height 32
